Goal: Task Accomplishment & Management: Use online tool/utility

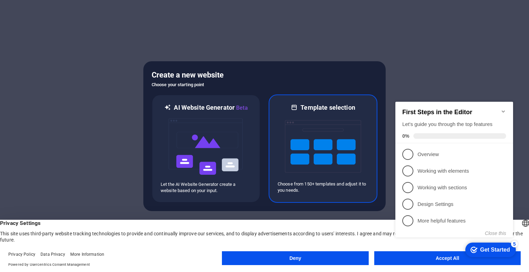
click at [292, 136] on img at bounding box center [323, 146] width 76 height 69
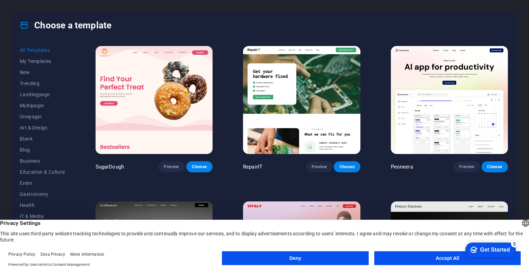
click at [417, 254] on button "Accept All" at bounding box center [447, 258] width 146 height 14
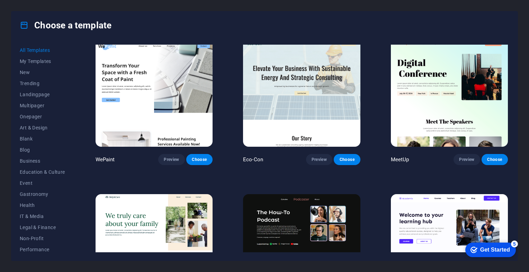
scroll to position [630, 0]
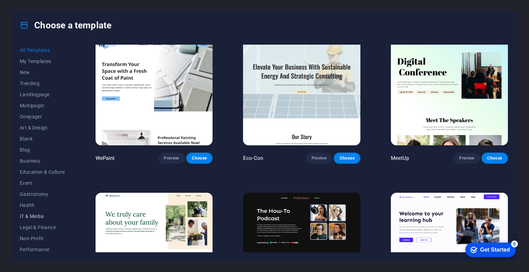
click at [38, 215] on span "IT & Media" at bounding box center [42, 216] width 45 height 6
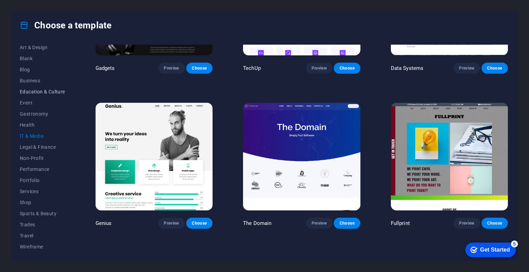
scroll to position [0, 0]
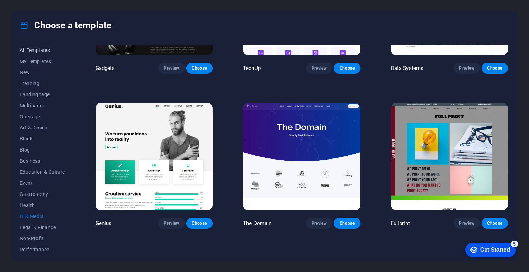
click at [31, 52] on span "All Templates" at bounding box center [42, 50] width 45 height 6
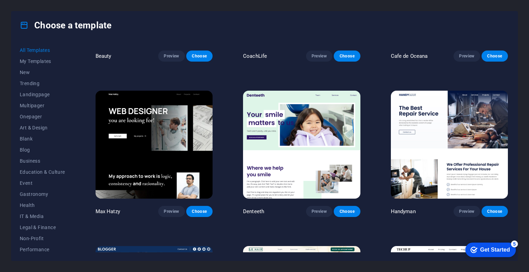
scroll to position [2281, 0]
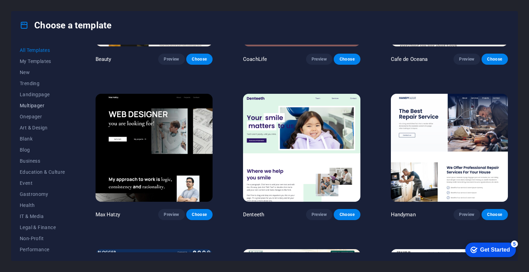
click at [52, 106] on span "Multipager" at bounding box center [42, 106] width 45 height 6
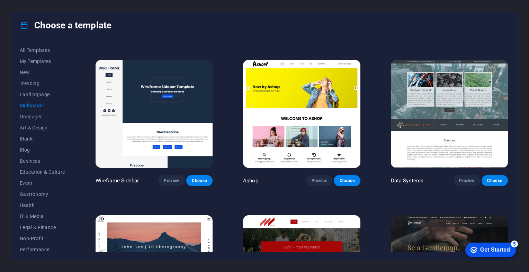
scroll to position [1695, 0]
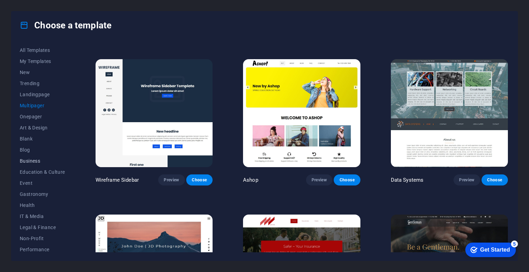
click at [24, 160] on span "Business" at bounding box center [42, 161] width 45 height 6
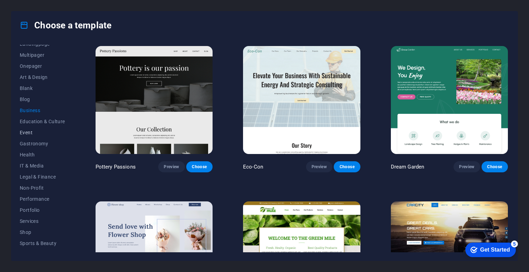
scroll to position [42, 0]
click at [32, 51] on span "Landingpage" at bounding box center [42, 53] width 45 height 6
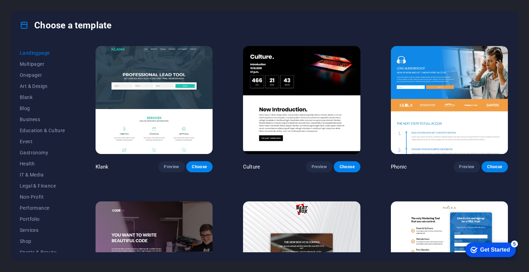
click at [167, 3] on div "Choose a template All Templates My Templates New Trending Landingpage Multipage…" at bounding box center [264, 136] width 529 height 272
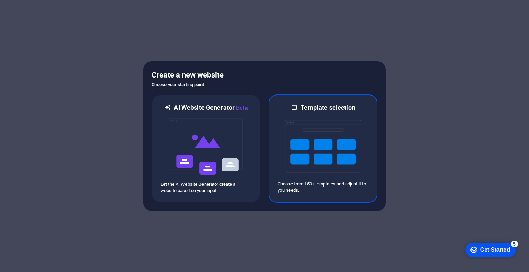
click at [305, 121] on img at bounding box center [323, 146] width 76 height 69
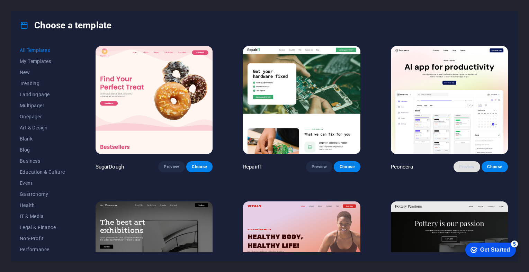
click at [456, 165] on button "Preview" at bounding box center [466, 166] width 26 height 11
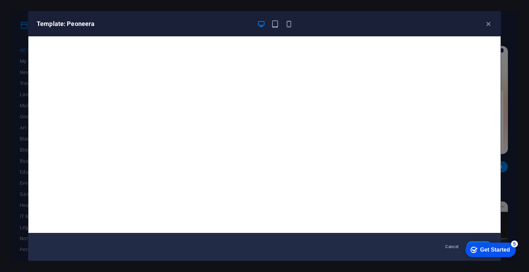
scroll to position [2, 0]
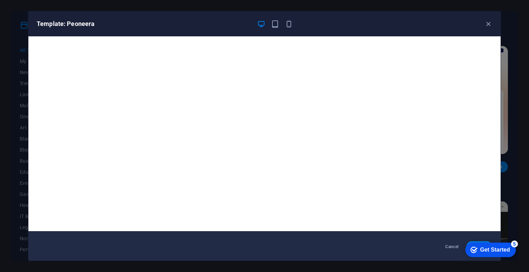
click at [273, 29] on div "Template: Peoneera" at bounding box center [264, 23] width 472 height 25
click at [274, 28] on button "button" at bounding box center [275, 24] width 8 height 8
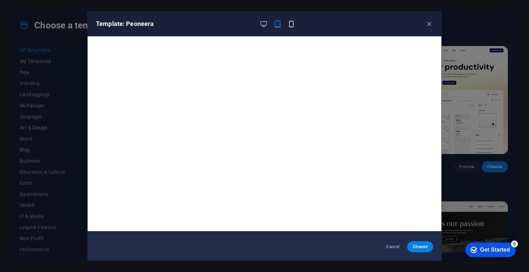
click at [291, 24] on icon "button" at bounding box center [291, 24] width 8 height 8
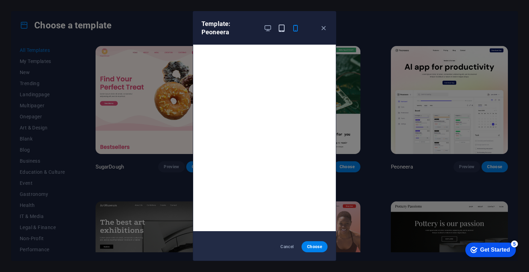
click at [278, 28] on icon "button" at bounding box center [281, 28] width 8 height 8
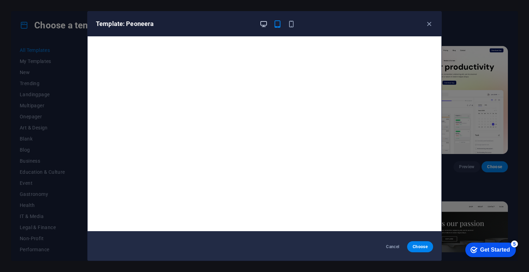
click at [264, 24] on icon "button" at bounding box center [263, 24] width 8 height 8
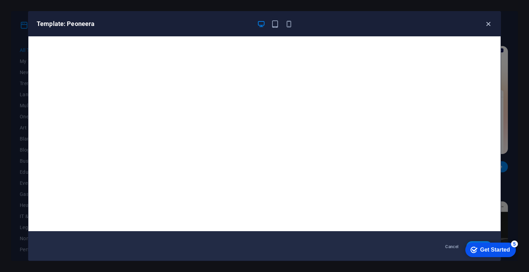
click at [486, 25] on icon "button" at bounding box center [488, 24] width 8 height 8
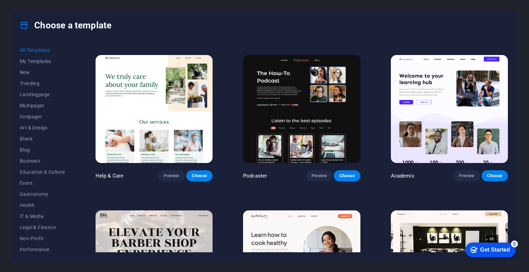
scroll to position [768, 0]
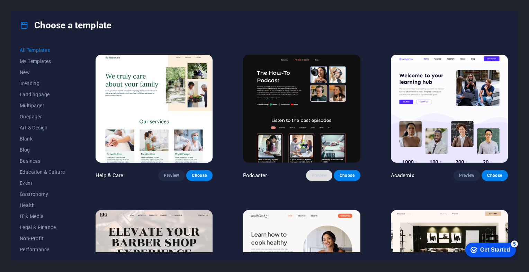
click at [317, 175] on button "Preview" at bounding box center [319, 175] width 26 height 11
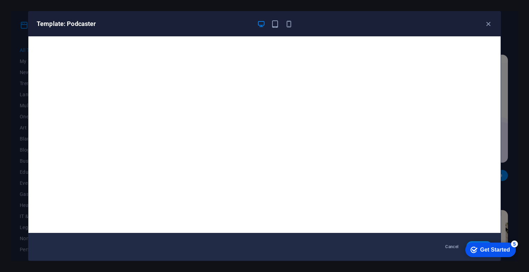
click at [485, 18] on div "Template: Podcaster" at bounding box center [264, 23] width 472 height 25
click at [487, 21] on icon "button" at bounding box center [488, 24] width 8 height 8
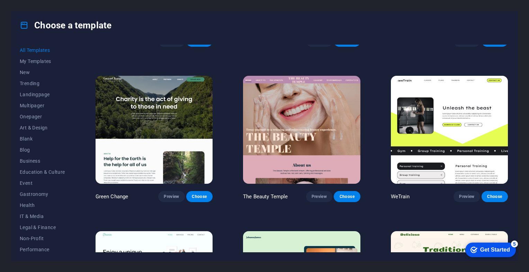
scroll to position [1057, 0]
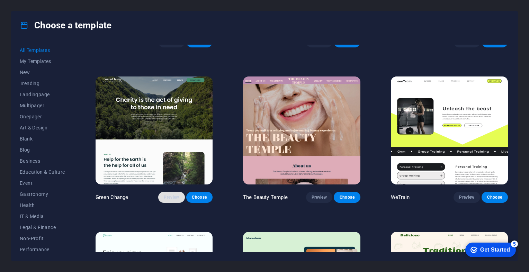
click at [176, 194] on span "Preview" at bounding box center [171, 197] width 15 height 6
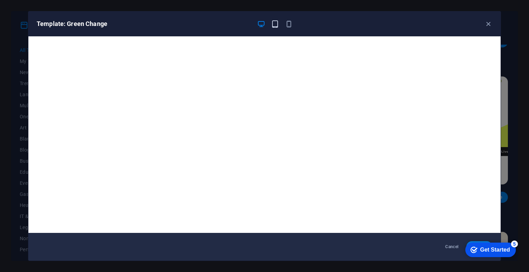
click at [271, 27] on icon "button" at bounding box center [275, 24] width 8 height 8
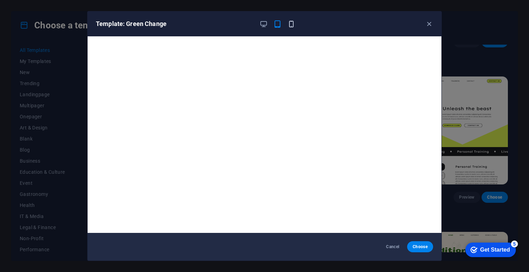
click at [291, 25] on icon "button" at bounding box center [291, 24] width 8 height 8
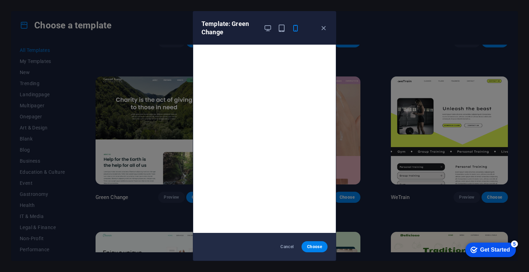
scroll to position [2, 0]
click at [325, 26] on icon "button" at bounding box center [323, 28] width 8 height 8
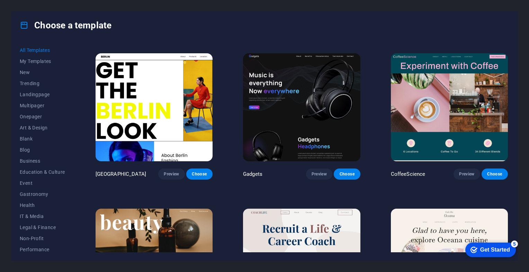
scroll to position [2012, 0]
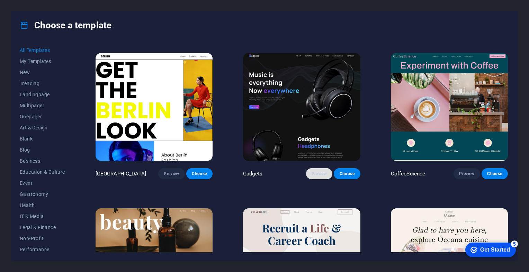
click at [314, 169] on button "Preview" at bounding box center [319, 173] width 26 height 11
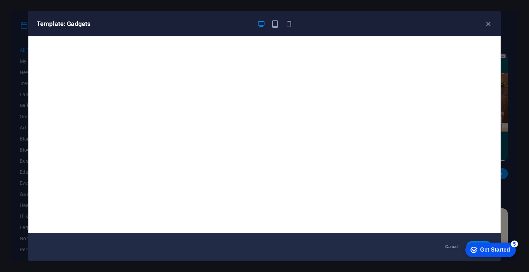
scroll to position [2, 0]
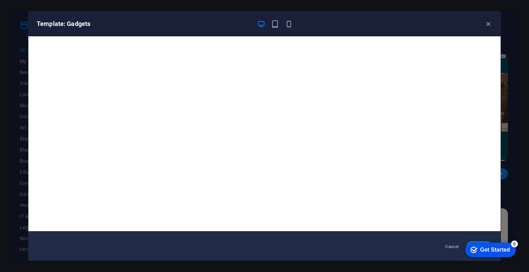
click at [484, 30] on div "Template: Gadgets" at bounding box center [264, 23] width 472 height 25
click at [486, 27] on icon "button" at bounding box center [488, 24] width 8 height 8
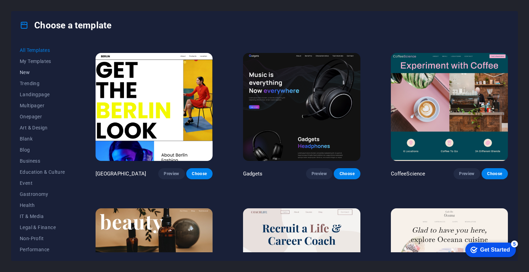
click at [25, 76] on button "New" at bounding box center [42, 72] width 45 height 11
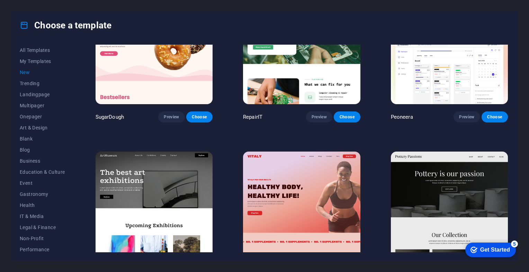
scroll to position [0, 0]
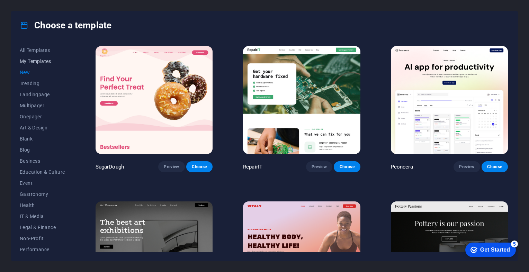
click at [42, 56] on button "My Templates" at bounding box center [42, 61] width 45 height 11
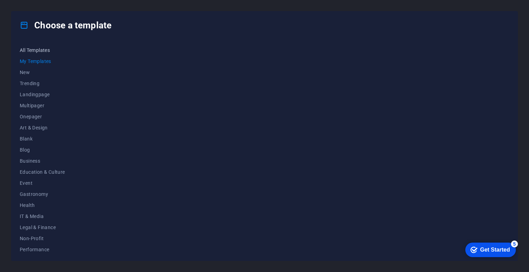
click at [53, 51] on span "All Templates" at bounding box center [42, 50] width 45 height 6
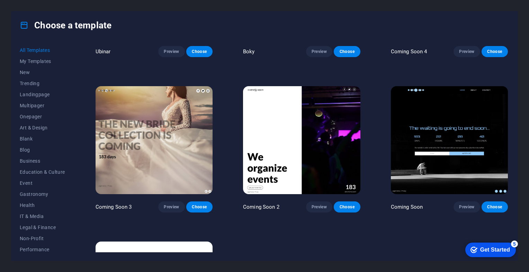
scroll to position [8887, 0]
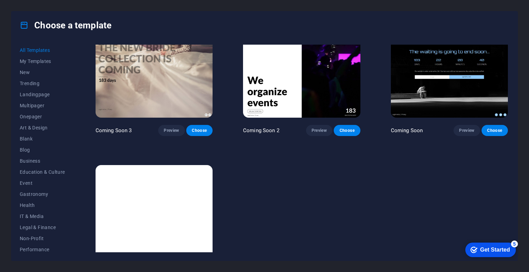
click at [158, 191] on img at bounding box center [153, 219] width 117 height 108
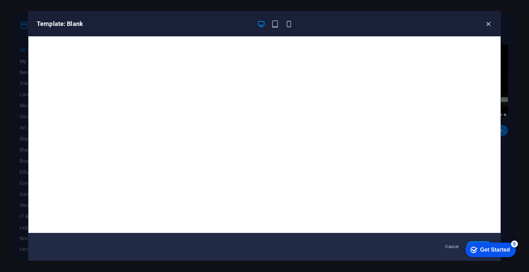
click at [491, 20] on icon "button" at bounding box center [488, 24] width 8 height 8
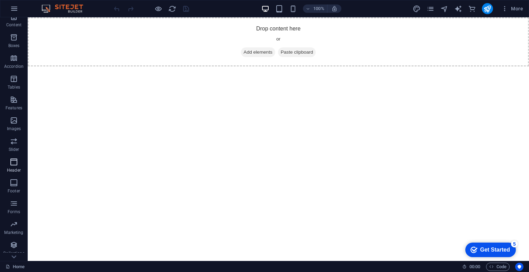
scroll to position [68, 0]
click at [13, 173] on p "Header" at bounding box center [14, 172] width 14 height 6
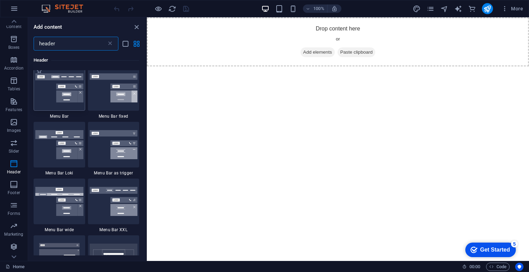
scroll to position [0, 0]
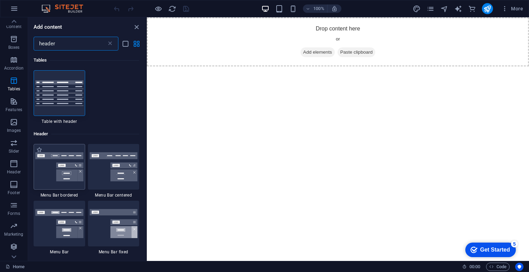
type input "header"
click at [65, 175] on img at bounding box center [59, 166] width 48 height 29
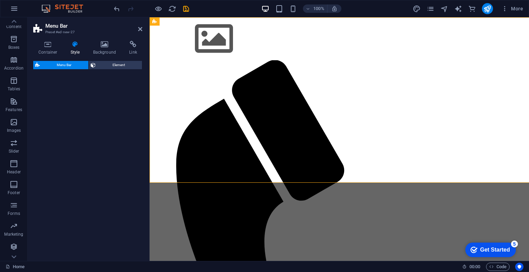
select select "rem"
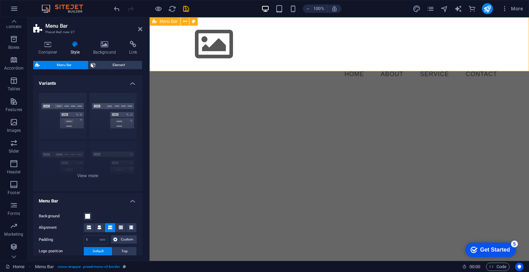
click at [166, 22] on span "Menu Bar" at bounding box center [168, 21] width 18 height 4
click at [216, 48] on div at bounding box center [339, 44] width 327 height 43
click at [183, 24] on icon at bounding box center [182, 21] width 6 height 8
click at [187, 22] on span "Logo" at bounding box center [191, 21] width 9 height 4
click at [47, 40] on div "Container Style Background Link Size Height Default px rem % vh vw Min. height …" at bounding box center [88, 148] width 120 height 226
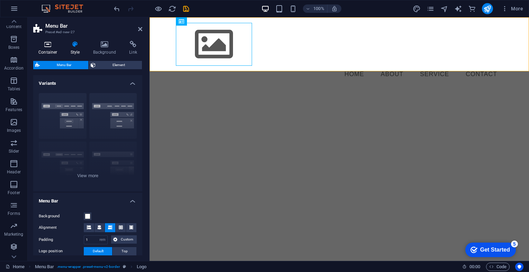
click at [48, 48] on h4 "Container" at bounding box center [49, 48] width 32 height 15
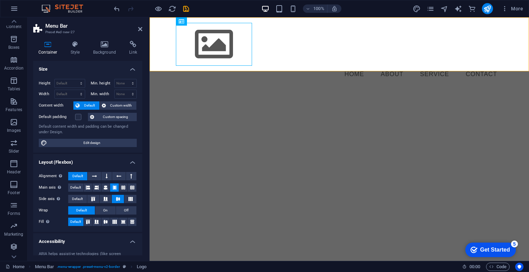
click at [484, 249] on div "Get Started" at bounding box center [495, 250] width 30 height 6
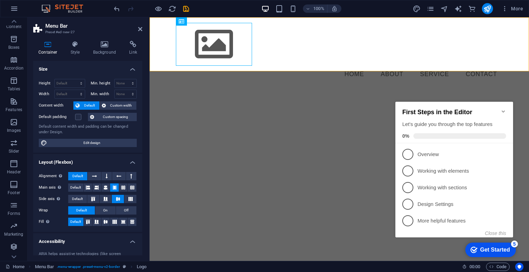
click at [502, 109] on icon "Minimize checklist" at bounding box center [503, 112] width 6 height 6
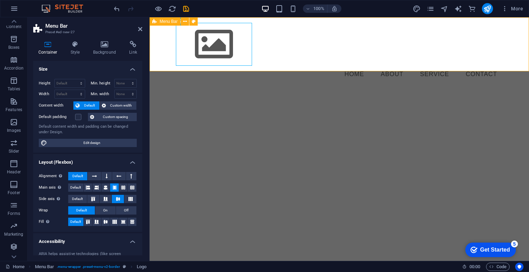
click at [153, 22] on icon at bounding box center [154, 21] width 4 height 8
click at [185, 21] on icon at bounding box center [185, 21] width 4 height 7
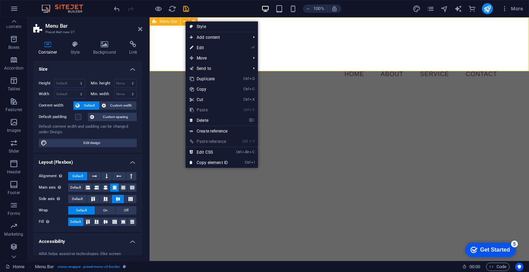
click at [163, 23] on span "Menu Bar" at bounding box center [168, 21] width 18 height 4
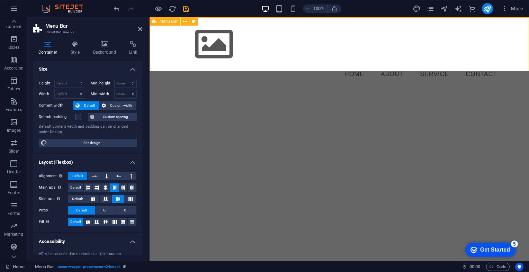
click at [160, 22] on span "Menu Bar" at bounding box center [168, 21] width 18 height 4
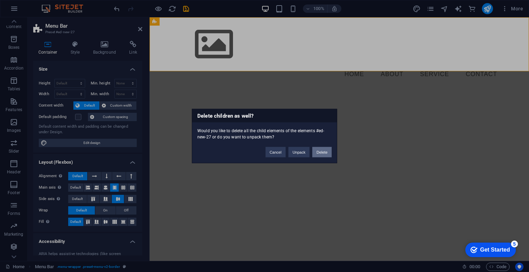
click at [318, 149] on button "Delete" at bounding box center [321, 152] width 19 height 10
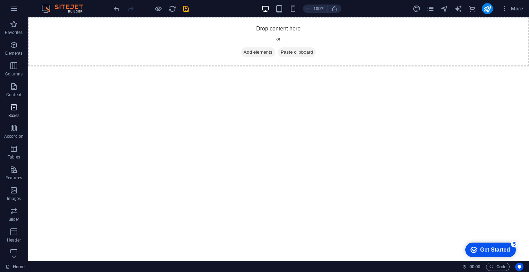
scroll to position [89, 0]
click at [10, 152] on p "Header" at bounding box center [14, 152] width 14 height 6
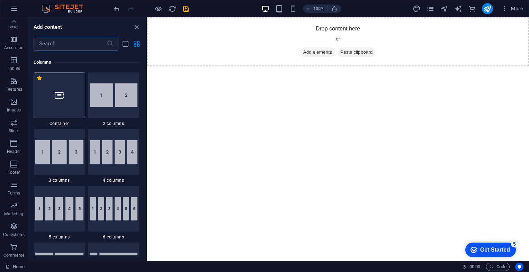
scroll to position [341, 0]
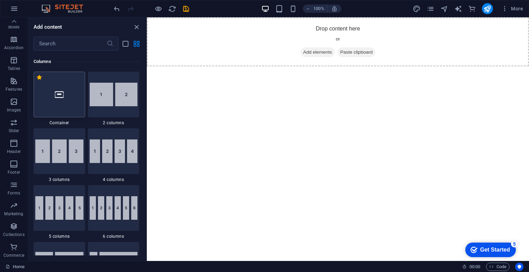
click at [57, 103] on div at bounding box center [60, 95] width 52 height 46
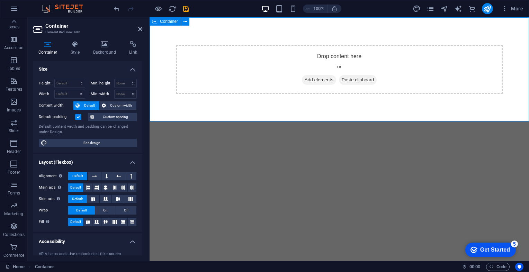
click at [164, 23] on span "Container" at bounding box center [169, 21] width 18 height 4
click at [97, 176] on button at bounding box center [94, 176] width 13 height 8
click at [114, 188] on icon at bounding box center [114, 187] width 4 height 8
click at [124, 190] on icon at bounding box center [123, 187] width 4 height 8
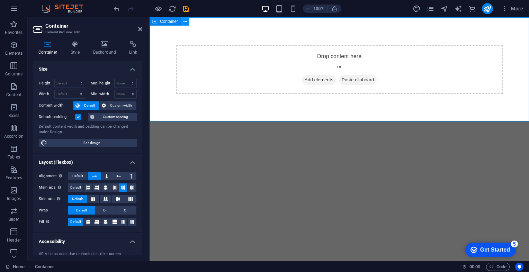
click at [185, 22] on icon at bounding box center [185, 21] width 4 height 7
click at [11, 45] on icon "button" at bounding box center [14, 45] width 8 height 8
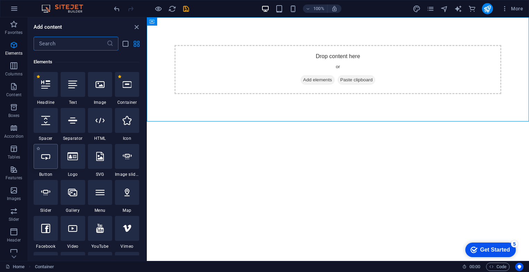
scroll to position [72, 0]
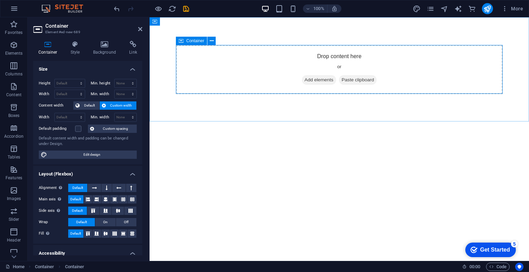
click at [192, 42] on span "Container" at bounding box center [195, 41] width 18 height 4
click at [162, 21] on span "Container" at bounding box center [169, 21] width 18 height 4
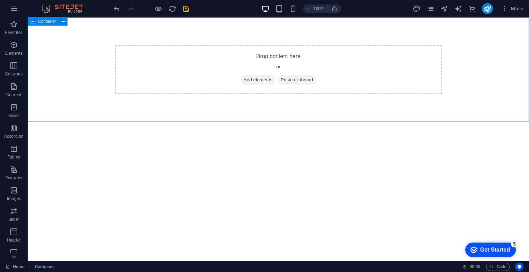
click at [48, 21] on span "Container" at bounding box center [47, 21] width 18 height 4
click at [33, 22] on icon at bounding box center [32, 21] width 5 height 8
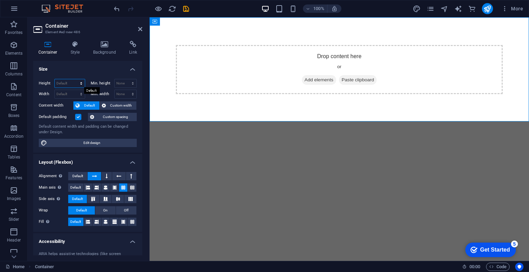
click at [68, 83] on select "Default px rem % vh vw" at bounding box center [70, 83] width 30 height 8
select select "px"
click at [74, 79] on select "Default px rem % vh vw" at bounding box center [70, 83] width 30 height 8
type input "301"
click at [61, 91] on select "Default px rem % em vh vw" at bounding box center [70, 94] width 30 height 8
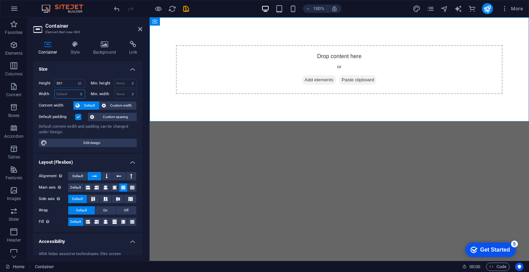
select select "px"
click at [74, 90] on select "Default px rem % em vh vw" at bounding box center [70, 94] width 30 height 8
type input "1096"
click at [59, 89] on div "Height 301 Default px rem % vh vw" at bounding box center [63, 84] width 49 height 11
click at [63, 86] on input "301" at bounding box center [70, 83] width 30 height 8
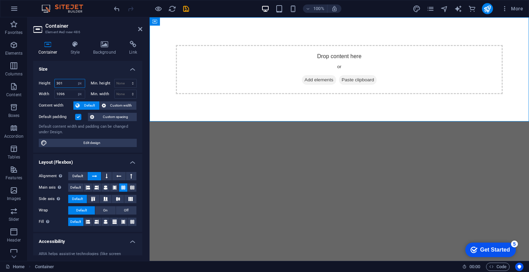
click at [63, 86] on input "301" at bounding box center [70, 83] width 30 height 8
click at [88, 70] on h4 "Size" at bounding box center [87, 67] width 109 height 12
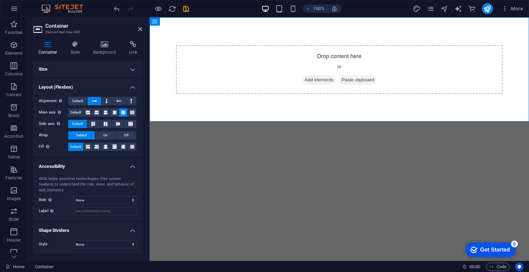
click at [88, 70] on h4 "Size" at bounding box center [87, 69] width 109 height 17
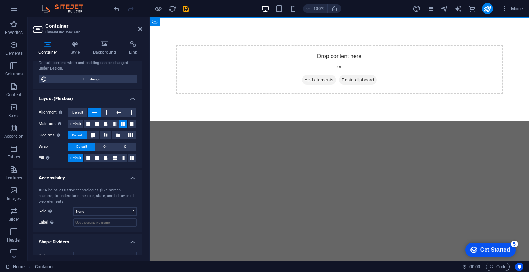
scroll to position [73, 0]
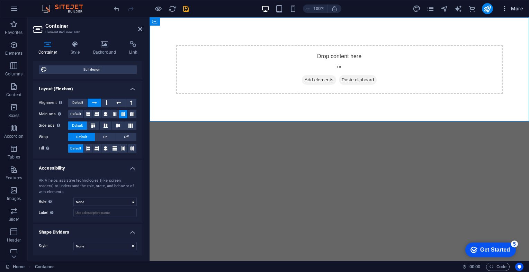
click at [519, 7] on span "More" at bounding box center [512, 8] width 22 height 7
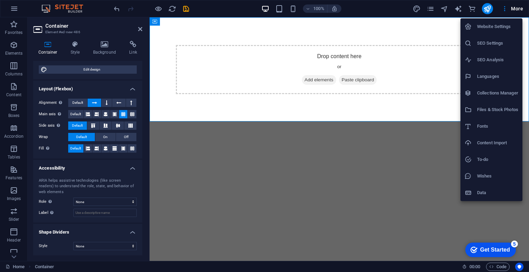
click at [17, 13] on div at bounding box center [264, 136] width 529 height 272
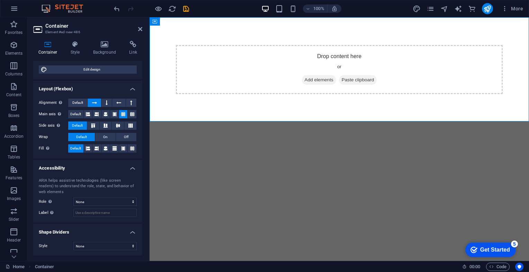
click at [14, 9] on icon "button" at bounding box center [14, 8] width 8 height 8
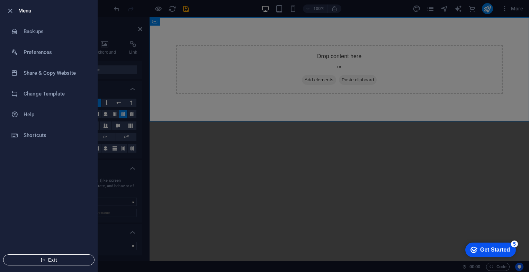
click at [51, 265] on button "Exit" at bounding box center [48, 259] width 91 height 11
